Goal: Task Accomplishment & Management: Use online tool/utility

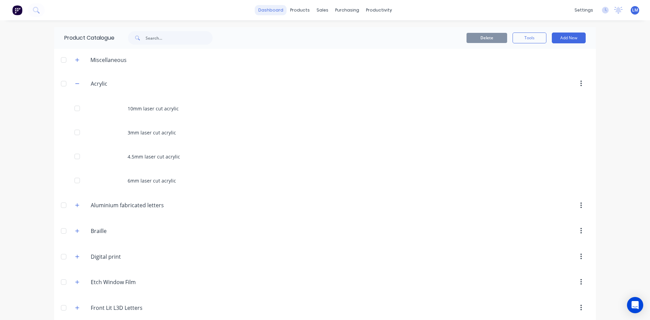
click at [274, 10] on link "dashboard" at bounding box center [271, 10] width 32 height 10
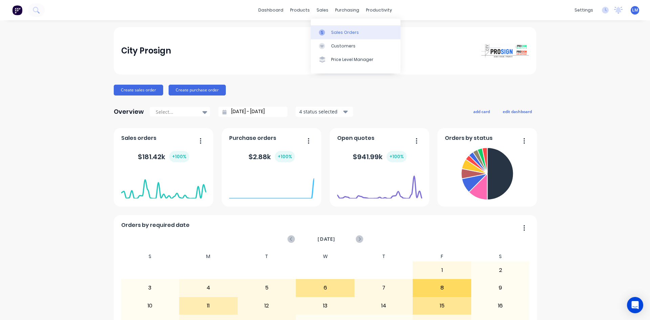
click at [346, 35] on div "Sales Orders" at bounding box center [345, 32] width 28 height 6
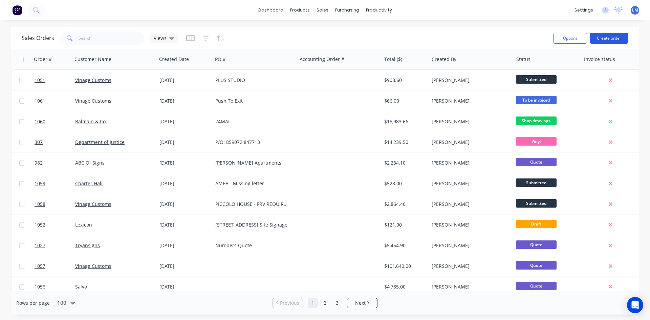
click at [615, 36] on button "Create order" at bounding box center [609, 38] width 39 height 11
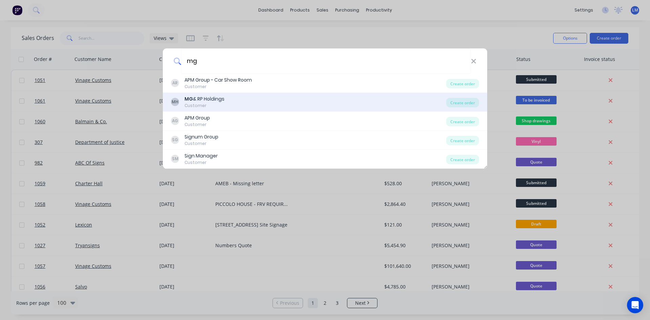
type input "mg"
click at [240, 101] on div "MH MG & RP Holdings Customer" at bounding box center [308, 101] width 275 height 13
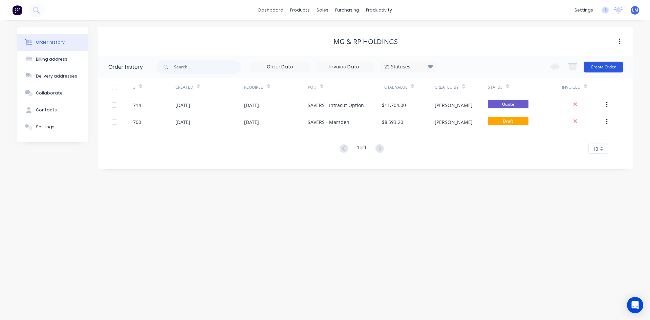
click at [604, 64] on button "Create Order" at bounding box center [603, 67] width 39 height 11
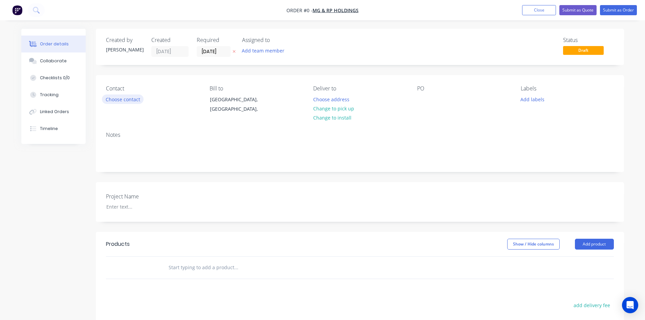
click at [125, 102] on button "Choose contact" at bounding box center [123, 98] width 42 height 9
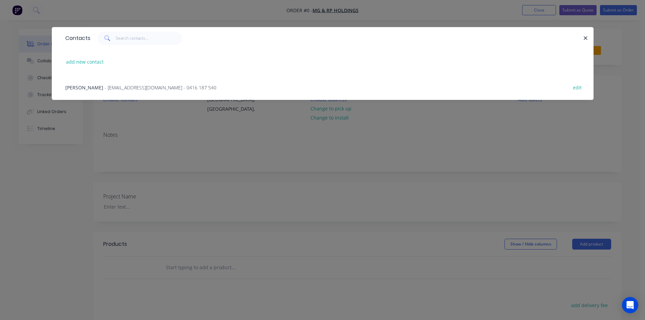
click at [105, 88] on span "- [EMAIL_ADDRESS][DOMAIN_NAME] - 0416 187 540" at bounding box center [161, 87] width 112 height 6
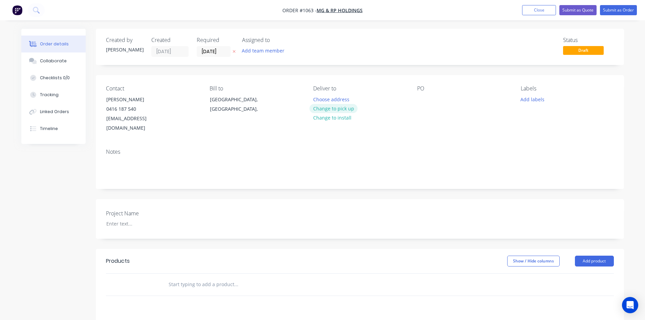
click at [348, 108] on button "Change to pick up" at bounding box center [333, 108] width 48 height 9
click at [421, 98] on div at bounding box center [422, 99] width 11 height 10
click at [418, 99] on div at bounding box center [422, 99] width 11 height 10
paste div
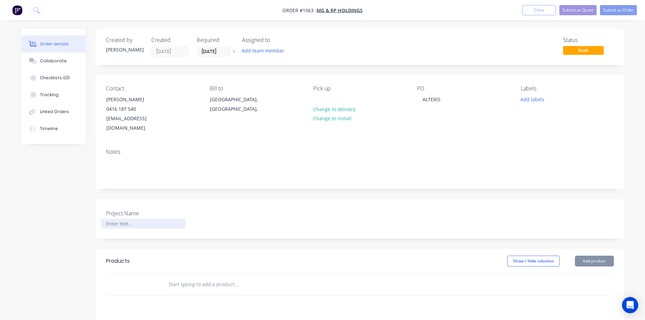
click at [123, 219] on div at bounding box center [143, 224] width 85 height 10
paste div
drag, startPoint x: 206, startPoint y: 269, endPoint x: 204, endPoint y: 277, distance: 8.4
click at [206, 278] on input "text" at bounding box center [235, 285] width 135 height 14
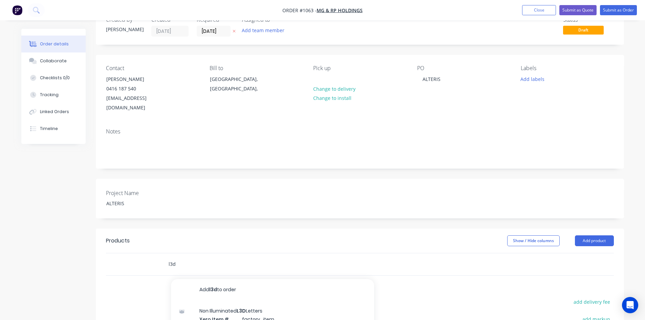
scroll to position [102, 0]
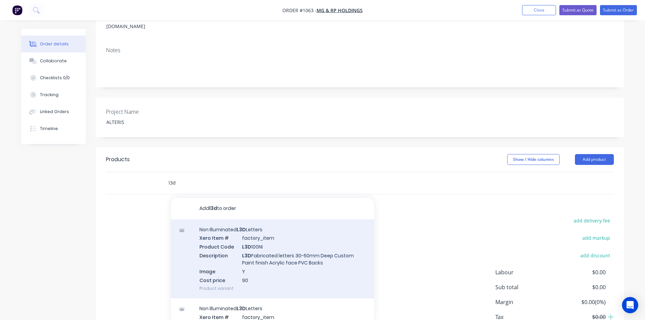
type input "l3d"
click at [267, 238] on div "Non Illuminated L3D Letters Xero Item # factory_item Product Code L3D 100NI Des…" at bounding box center [272, 258] width 203 height 79
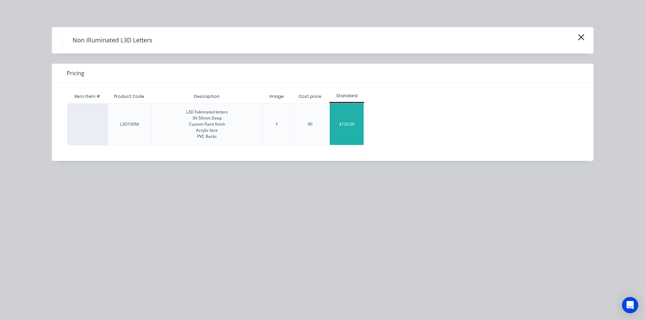
click at [346, 126] on div "$130.00" at bounding box center [347, 124] width 34 height 41
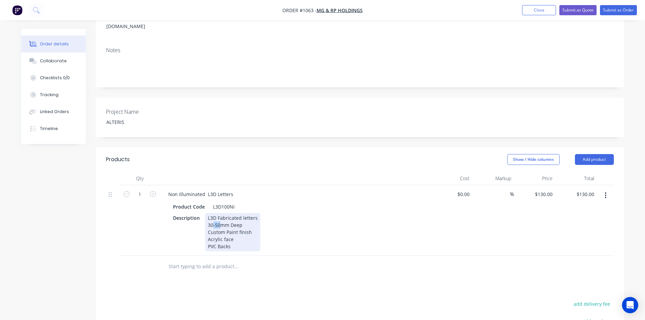
drag, startPoint x: 212, startPoint y: 216, endPoint x: 220, endPoint y: 216, distance: 8.5
click at [220, 216] on div "L3D Fabricated letters 30-50mm Deep Custom Paint finish Acrylic face PVC Backs" at bounding box center [232, 232] width 55 height 38
drag, startPoint x: 207, startPoint y: 223, endPoint x: 262, endPoint y: 223, distance: 55.2
click at [262, 223] on div "Description L3D Fabricated letters 30mm Deep Custom Paint finish Acrylic face P…" at bounding box center [294, 232] width 248 height 38
click at [207, 230] on div "L3D Fabricated letters 30-50mm Deep Custom Paint finish Acrylic face PVC Backs" at bounding box center [232, 232] width 55 height 38
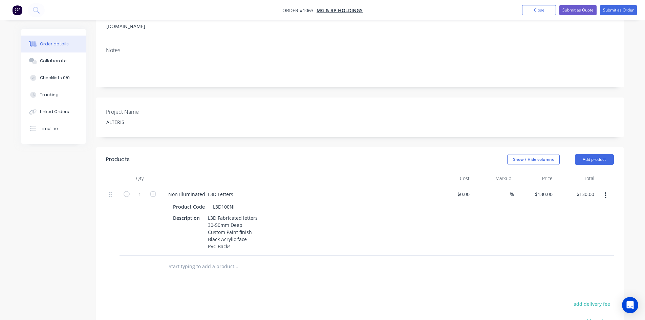
click at [415, 267] on div at bounding box center [360, 267] width 508 height 22
drag, startPoint x: 206, startPoint y: 223, endPoint x: 256, endPoint y: 221, distance: 50.5
click at [256, 221] on div "L3D Fabricated letters 30-50mm Deep Custom Paint finish Black Acrylic face PVC …" at bounding box center [232, 232] width 55 height 38
click at [334, 282] on div "Products Show / Hide columns Add product Qty Cost Markup Price Total 1 Non Illu…" at bounding box center [360, 293] width 528 height 293
click at [224, 221] on div "L3D Fabricated letters 30-50mm Deep Black sifer Black Acrylic face PVC Backs" at bounding box center [232, 232] width 55 height 38
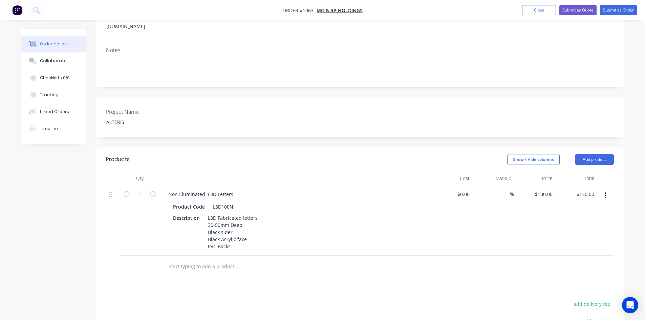
click at [291, 266] on div at bounding box center [282, 267] width 244 height 22
click at [237, 222] on div "L3D Fabricated letters 30-50mm Deep Black sider Black Acrylic face PVC Backs" at bounding box center [232, 232] width 55 height 38
click at [243, 260] on input "text" at bounding box center [235, 267] width 135 height 14
click at [233, 238] on div "L3D Fabricated letters 30-50mm Deep Black sides Black Acrylic face PVC Backs" at bounding box center [232, 232] width 55 height 38
click at [271, 282] on div "Products Show / Hide columns Add product Qty Cost Markup Price Total 1 Non Illu…" at bounding box center [360, 293] width 528 height 293
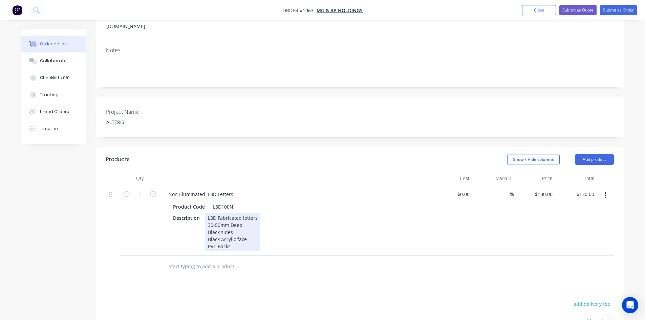
click at [235, 237] on div "L3D Fabricated letters 30-50mm Deep Black sides Black Acrylic face PVC Backs" at bounding box center [232, 232] width 55 height 38
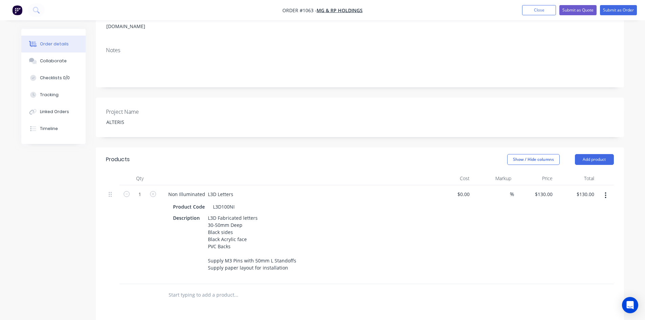
click at [342, 287] on div "Products Show / Hide columns Add product Qty Cost Markup Price Total 1 Non Illu…" at bounding box center [360, 307] width 528 height 321
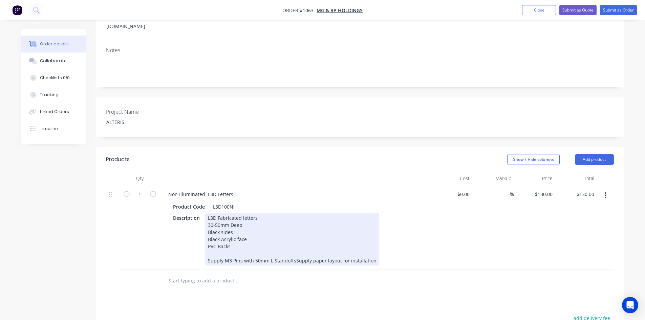
click at [293, 251] on div "L3D Fabricated letters 30-50mm Deep Black sides Black Acrylic face PVC Backs Su…" at bounding box center [292, 239] width 174 height 52
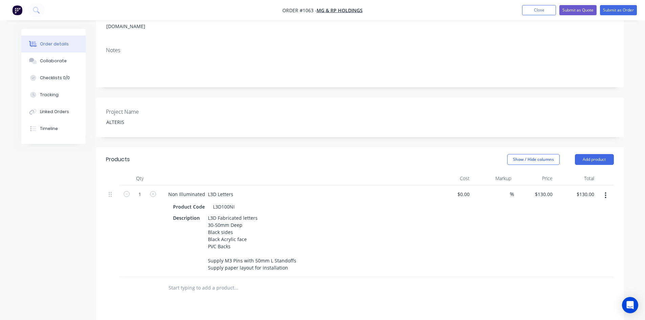
click at [327, 296] on div "Products Show / Hide columns Add product Qty Cost Markup Price Total 1 Non Illu…" at bounding box center [360, 304] width 528 height 314
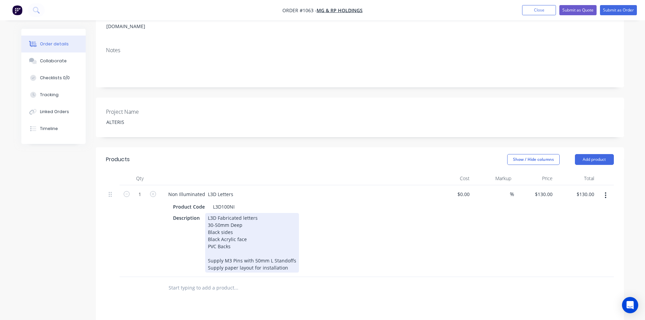
click at [214, 217] on div "L3D Fabricated letters 30-50mm Deep Black sides Black Acrylic face PVC Backs Su…" at bounding box center [252, 243] width 94 height 60
click at [375, 249] on div "Description L3D Fabricated letters 30mm Deep Black sides Black Acrylic face PVC…" at bounding box center [294, 243] width 248 height 60
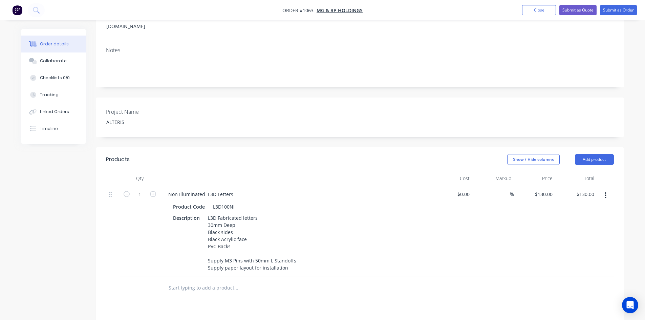
click at [412, 287] on div at bounding box center [360, 288] width 508 height 22
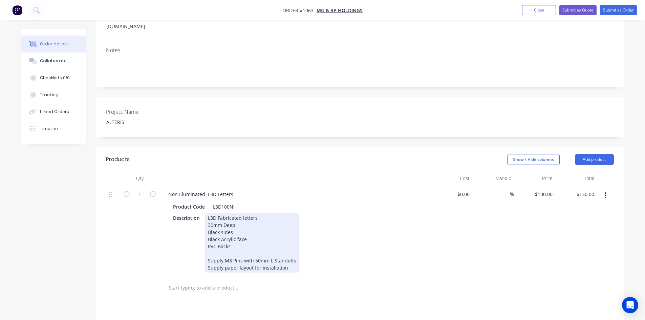
click at [265, 213] on div "L3D Fabricated letters 30mm Deep Black sides Black Acrylic face PVC Backs Suppl…" at bounding box center [252, 243] width 94 height 60
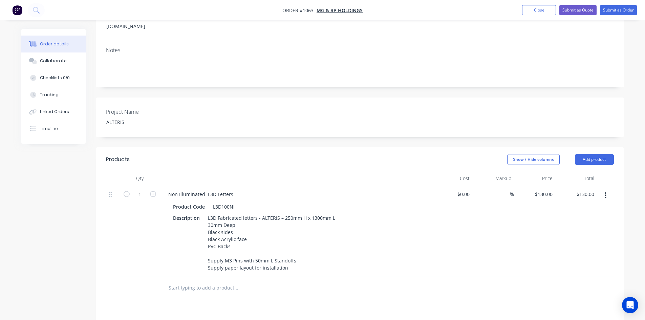
click at [445, 279] on div at bounding box center [360, 288] width 508 height 22
click at [502, 189] on input at bounding box center [506, 194] width 8 height 10
type input "40"
type input "$0.00"
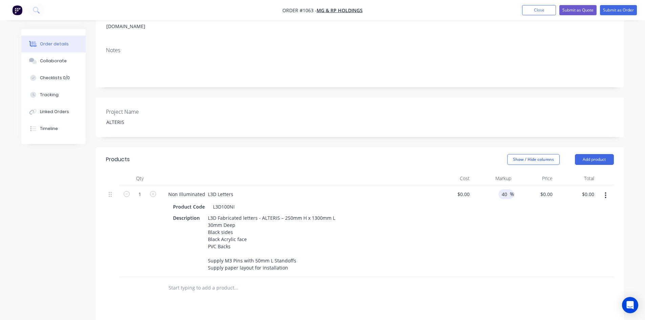
click at [507, 277] on div at bounding box center [360, 288] width 508 height 22
click at [465, 189] on input at bounding box center [465, 194] width 16 height 10
click at [470, 189] on input "0" at bounding box center [465, 194] width 16 height 10
type input "$650.00"
type input "$910.00"
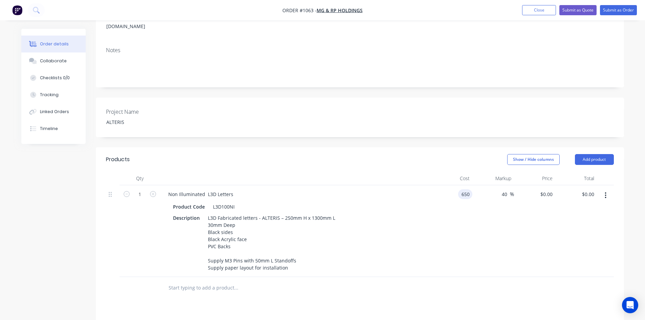
type input "$910.00"
click at [542, 243] on div "$910.00 $910.00" at bounding box center [535, 231] width 42 height 92
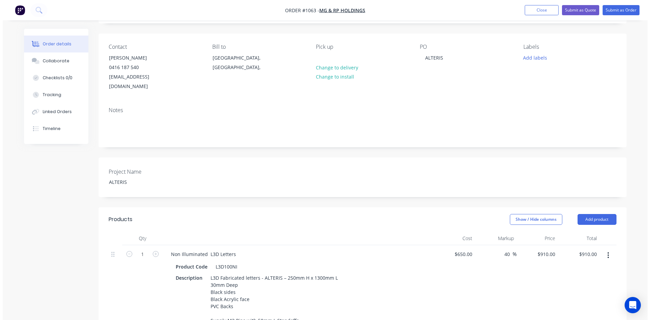
scroll to position [0, 0]
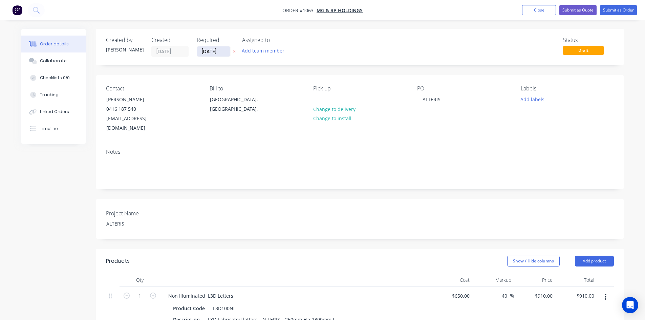
click at [210, 51] on input "[DATE]" at bounding box center [213, 51] width 33 height 10
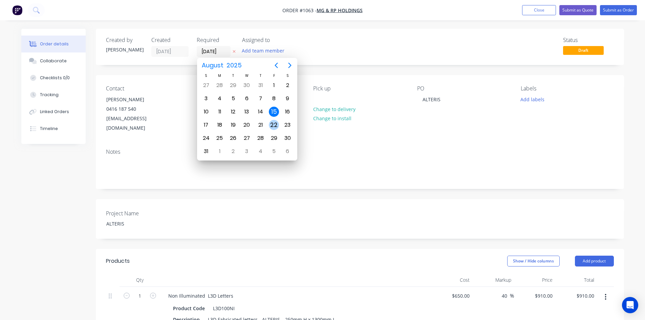
click at [275, 129] on div "22" at bounding box center [274, 125] width 10 height 10
type input "[DATE]"
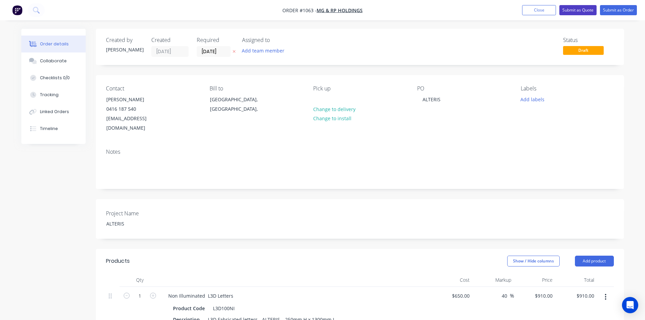
click at [577, 13] on button "Submit as Quote" at bounding box center [577, 10] width 37 height 10
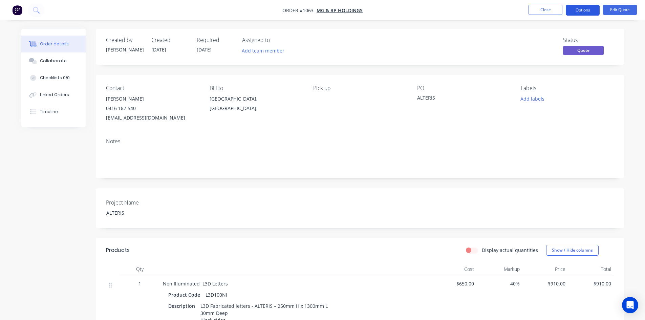
click at [580, 13] on button "Options" at bounding box center [583, 10] width 34 height 11
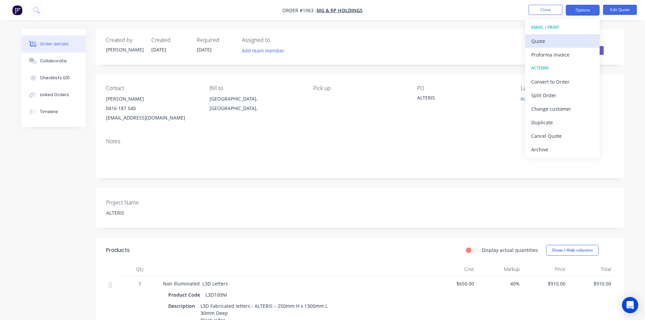
click at [545, 45] on div "Quote" at bounding box center [562, 41] width 62 height 10
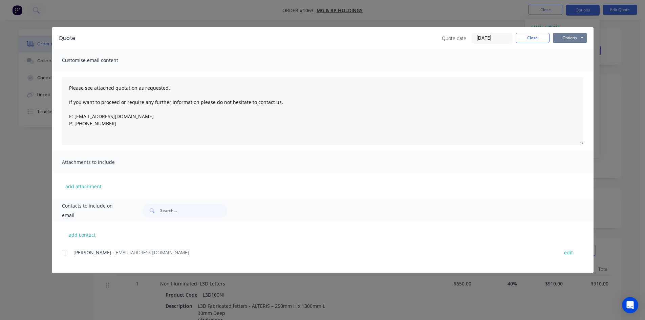
click at [566, 38] on button "Options" at bounding box center [570, 38] width 34 height 10
click at [573, 60] on button "Print" at bounding box center [574, 61] width 43 height 11
click at [528, 37] on button "Close" at bounding box center [533, 38] width 34 height 10
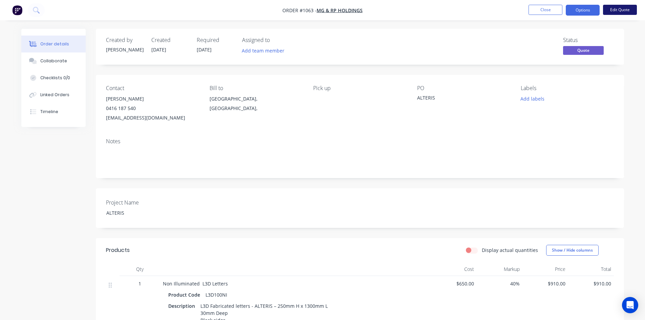
click at [615, 14] on button "Edit Quote" at bounding box center [620, 10] width 34 height 10
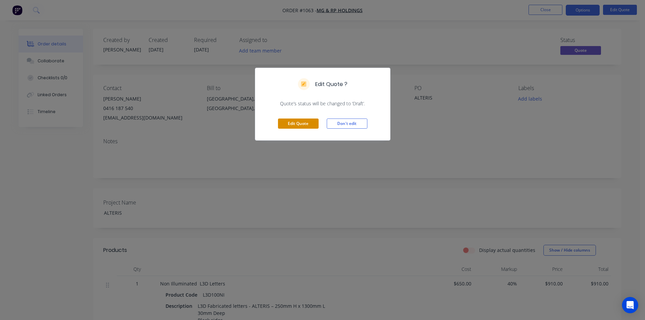
click at [299, 126] on button "Edit Quote" at bounding box center [298, 123] width 41 height 10
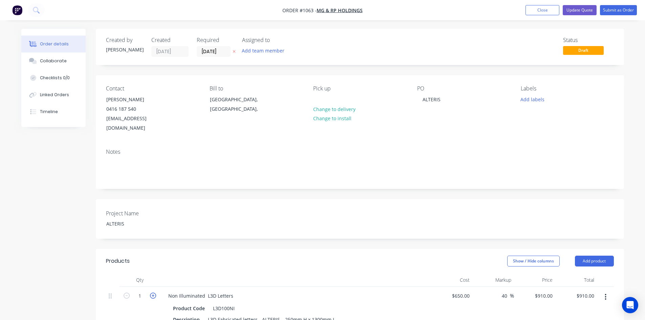
click at [154, 293] on icon "button" at bounding box center [153, 296] width 6 height 6
type input "2"
type input "$1,820.00"
click at [578, 12] on button "Update Quote" at bounding box center [580, 10] width 34 height 10
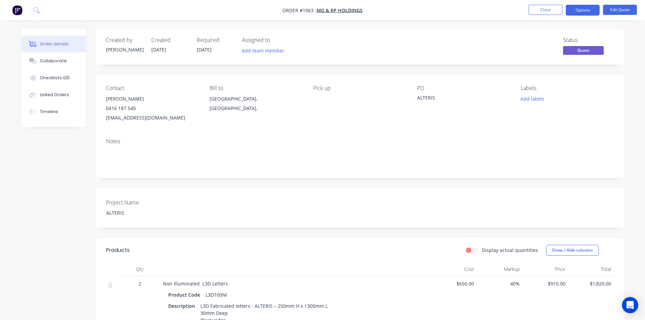
click at [578, 12] on button "Options" at bounding box center [583, 10] width 34 height 11
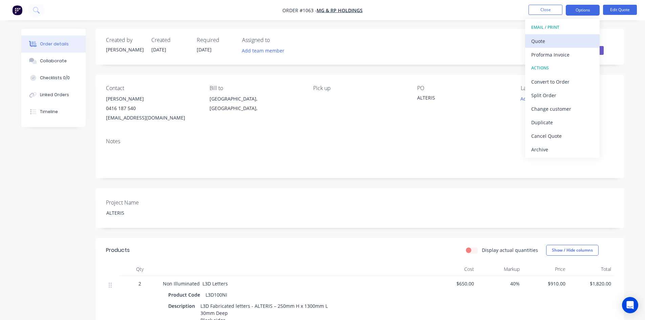
click at [563, 39] on div "Quote" at bounding box center [562, 41] width 62 height 10
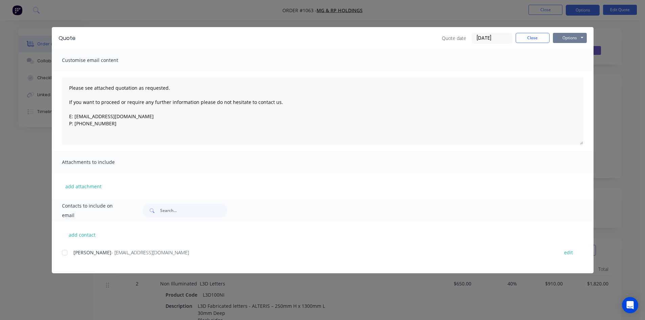
click at [563, 40] on button "Options" at bounding box center [570, 38] width 34 height 10
click at [564, 61] on button "Print" at bounding box center [574, 61] width 43 height 11
click at [525, 37] on button "Close" at bounding box center [533, 38] width 34 height 10
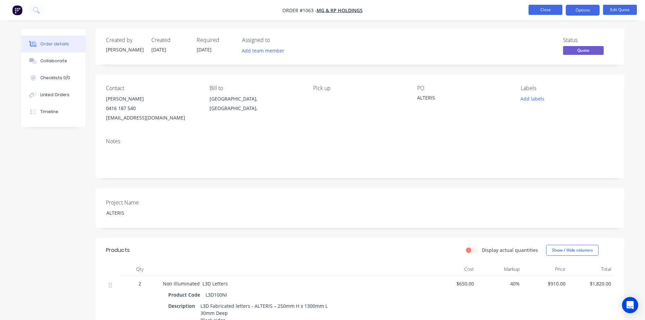
click at [531, 13] on button "Close" at bounding box center [545, 10] width 34 height 10
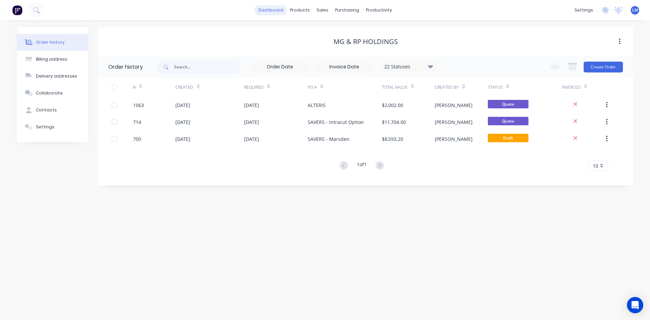
click at [274, 13] on link "dashboard" at bounding box center [271, 10] width 32 height 10
